Goal: Find specific page/section: Find specific page/section

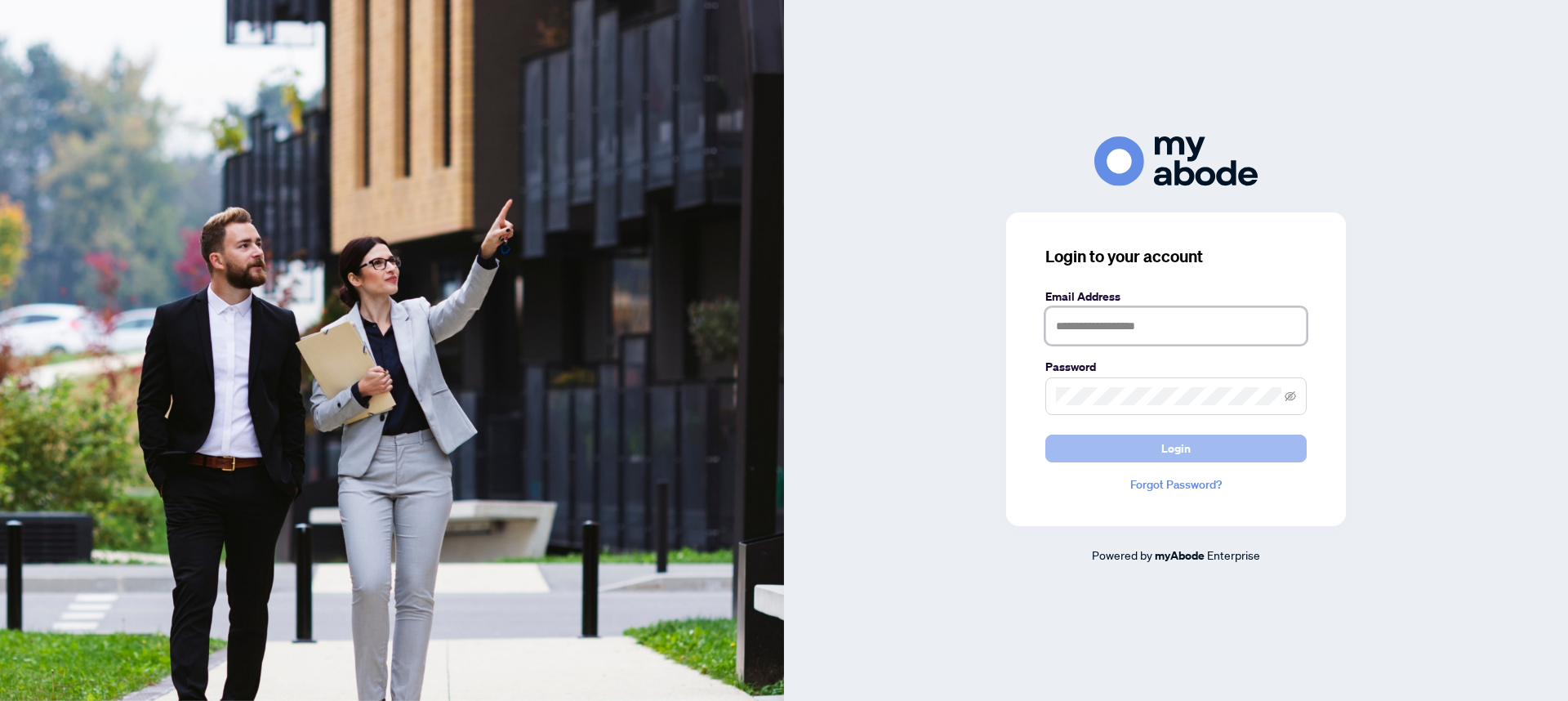
type input "**********"
click at [1178, 448] on span "Login" at bounding box center [1176, 448] width 30 height 26
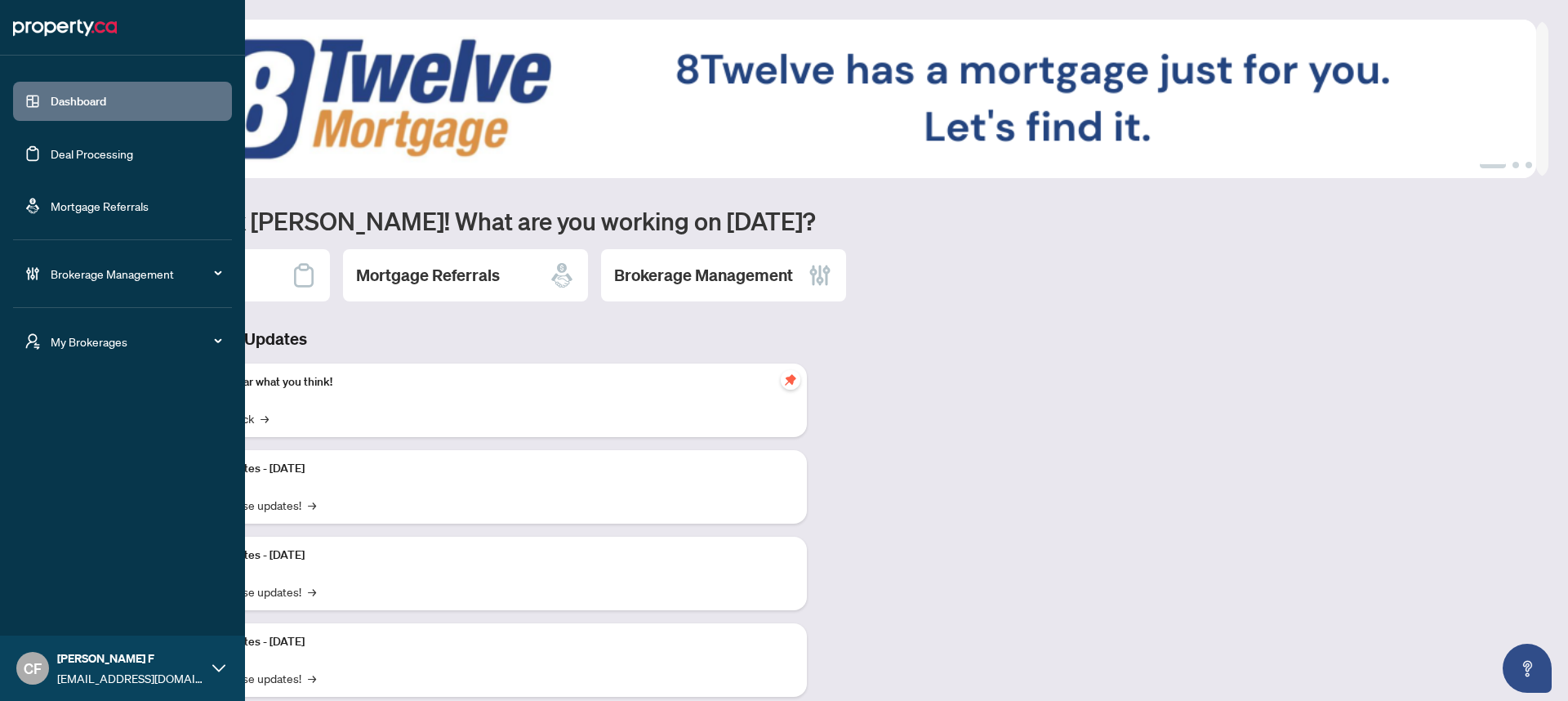
click at [65, 354] on div "My Brokerages" at bounding box center [122, 341] width 219 height 39
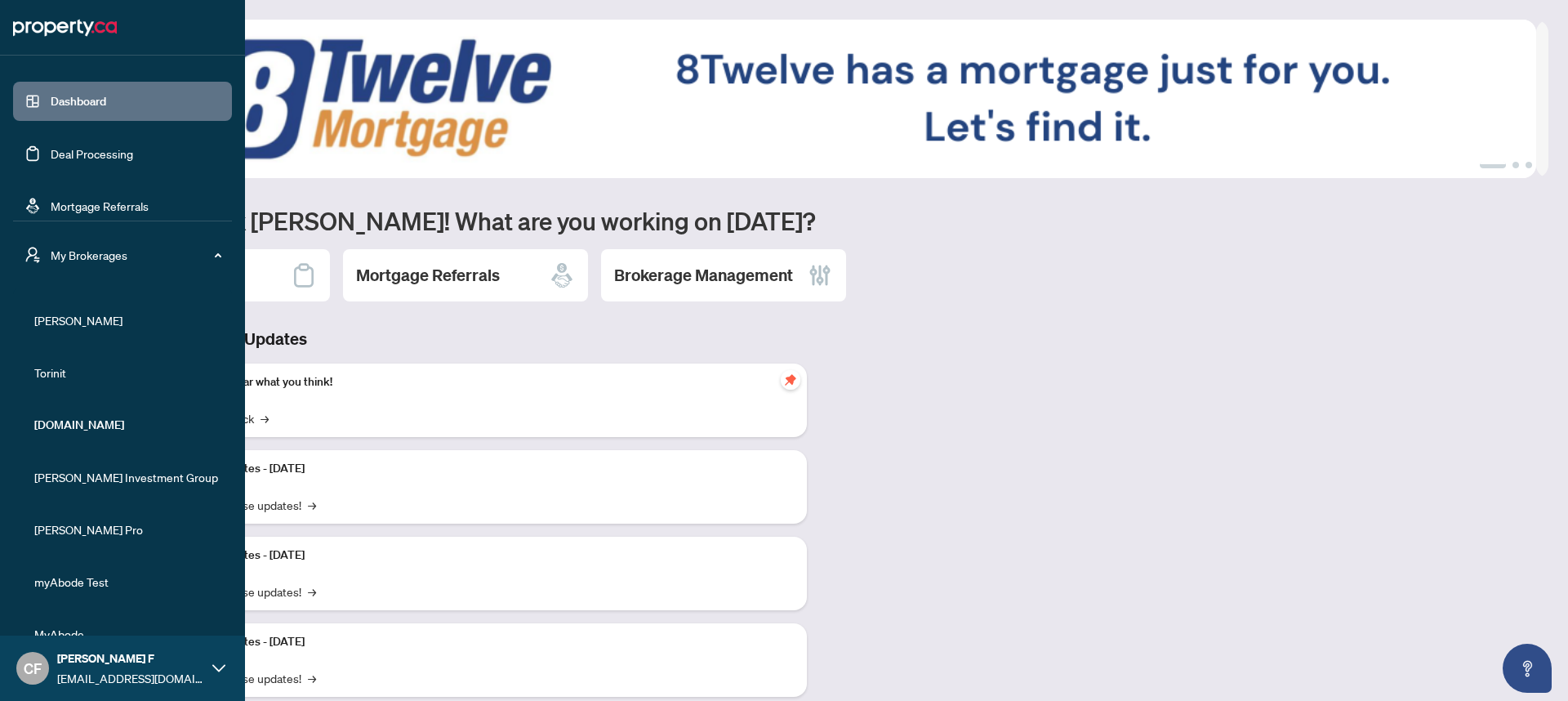
click at [68, 315] on span "[PERSON_NAME]" at bounding box center [127, 320] width 186 height 18
